Goal: Check status

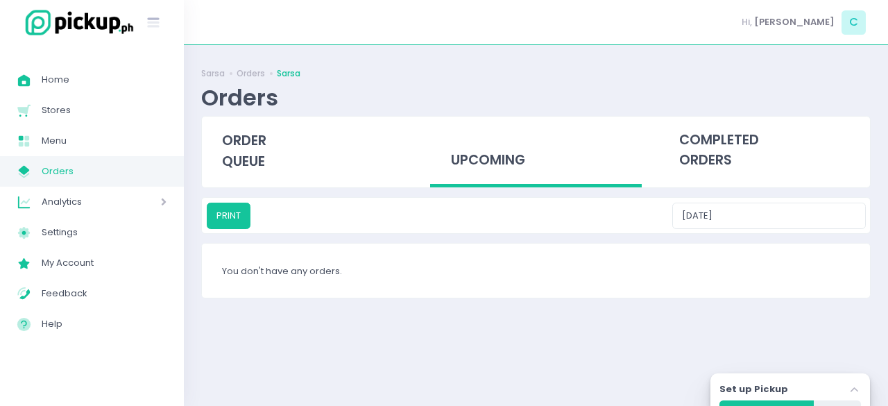
click at [480, 155] on div "upcoming" at bounding box center [535, 152] width 211 height 71
type input "[DATE]"
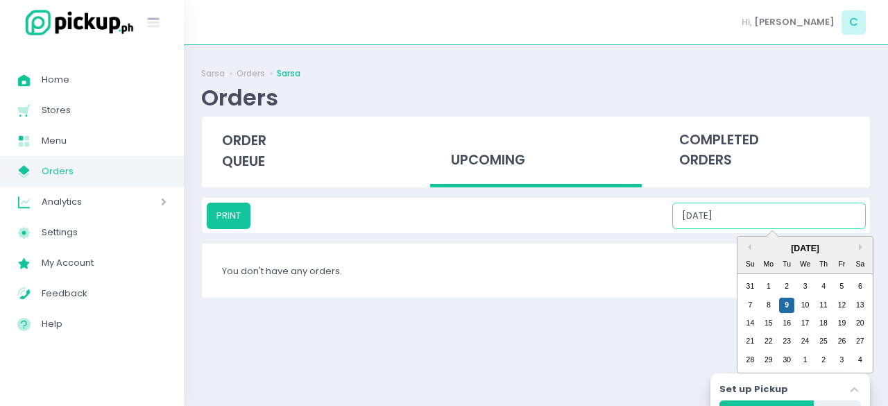
click at [770, 212] on input "[DATE]" at bounding box center [769, 216] width 194 height 26
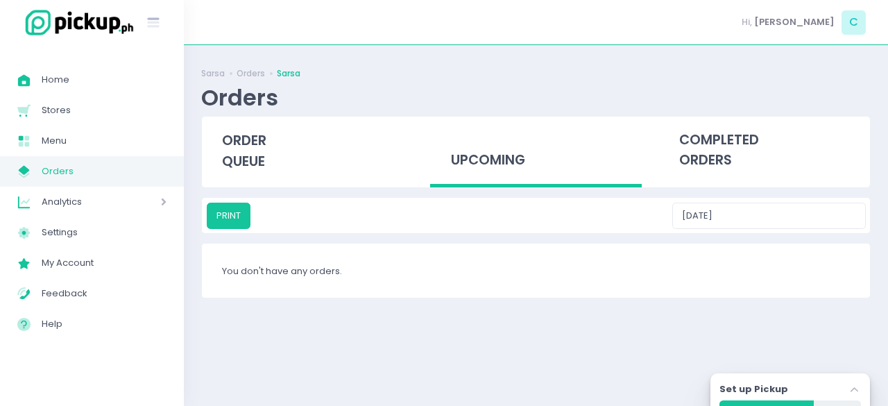
click at [482, 168] on div "upcoming" at bounding box center [535, 152] width 211 height 71
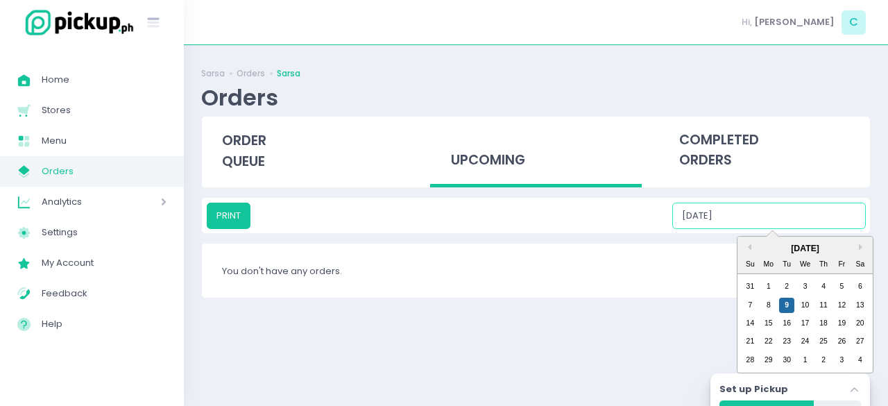
click at [768, 213] on input "[DATE]" at bounding box center [769, 216] width 194 height 26
click at [787, 304] on div "9" at bounding box center [786, 305] width 15 height 15
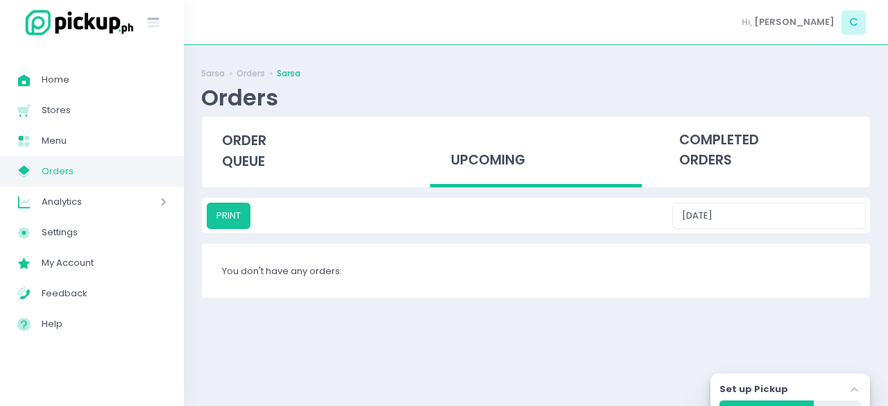
click at [463, 166] on div "upcoming" at bounding box center [535, 152] width 211 height 71
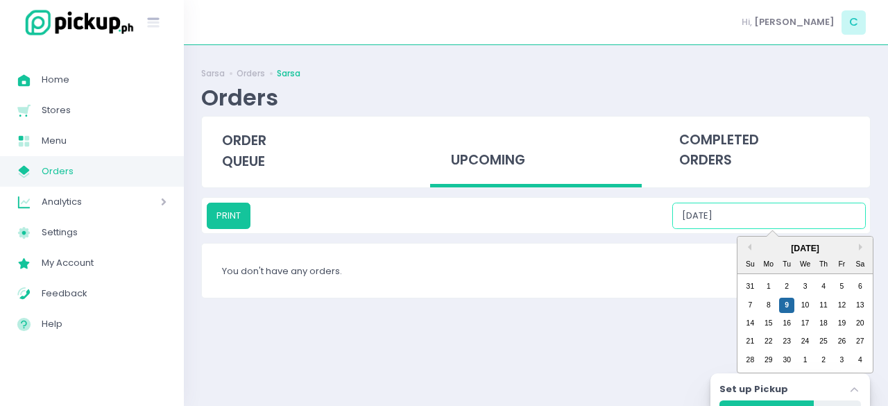
click at [762, 221] on input "[DATE]" at bounding box center [769, 216] width 194 height 26
click at [794, 305] on div "7 8 9 10 11 12 13" at bounding box center [805, 305] width 128 height 18
click at [788, 305] on div "9" at bounding box center [786, 305] width 15 height 15
